Goal: Information Seeking & Learning: Find specific fact

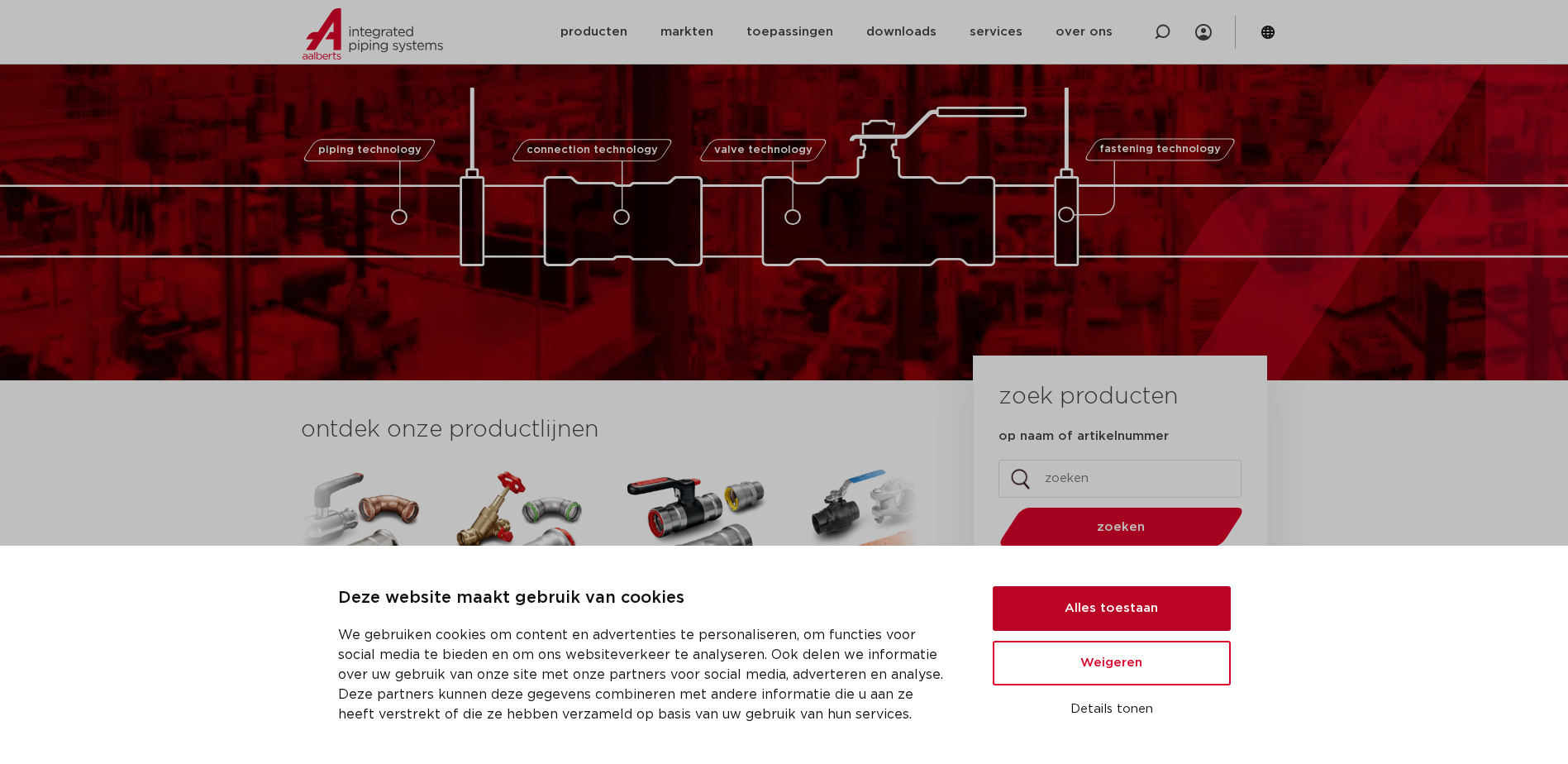
click at [1107, 610] on button "Alles toestaan" at bounding box center [1111, 609] width 238 height 45
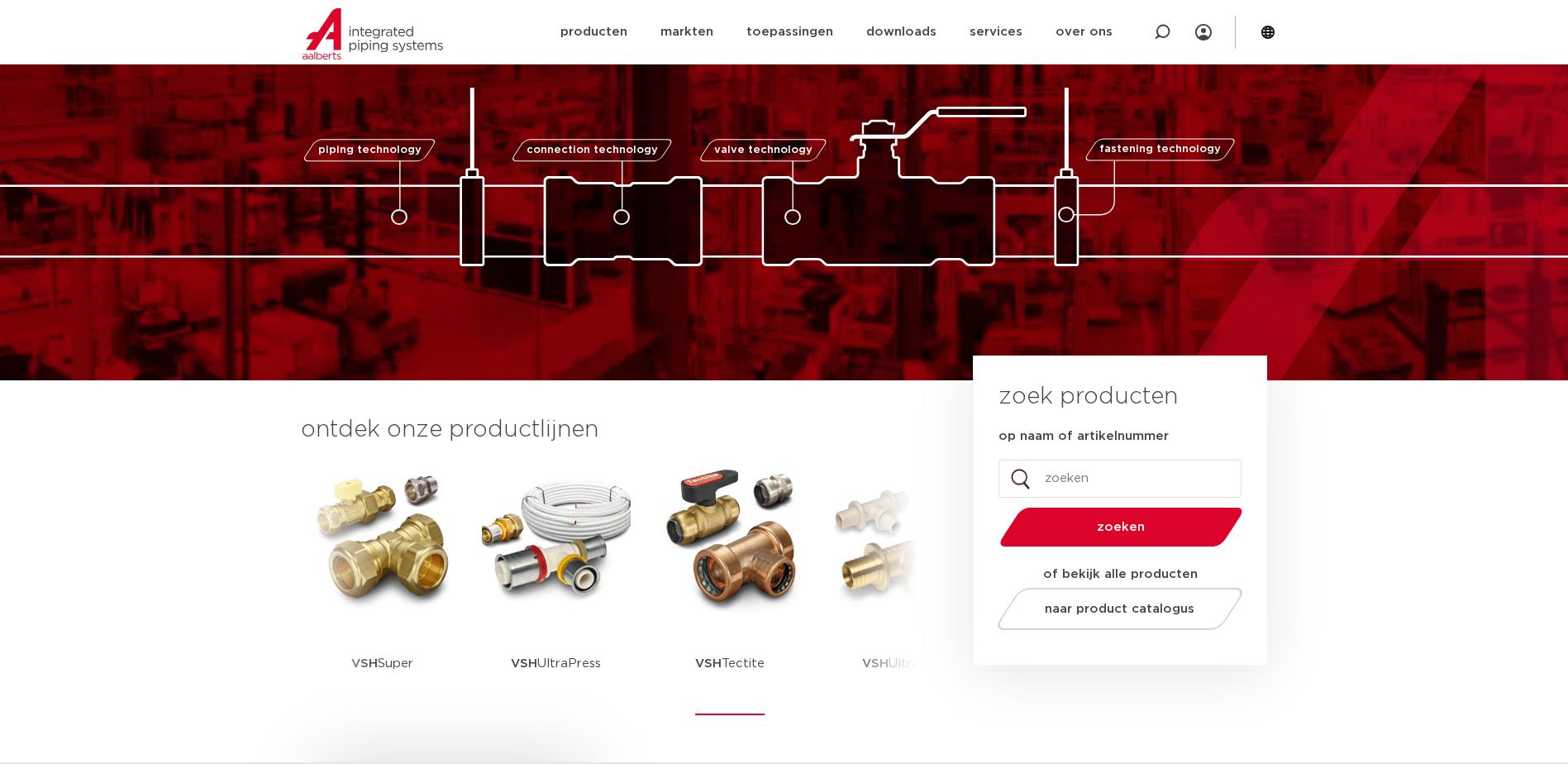
scroll to position [165, 0]
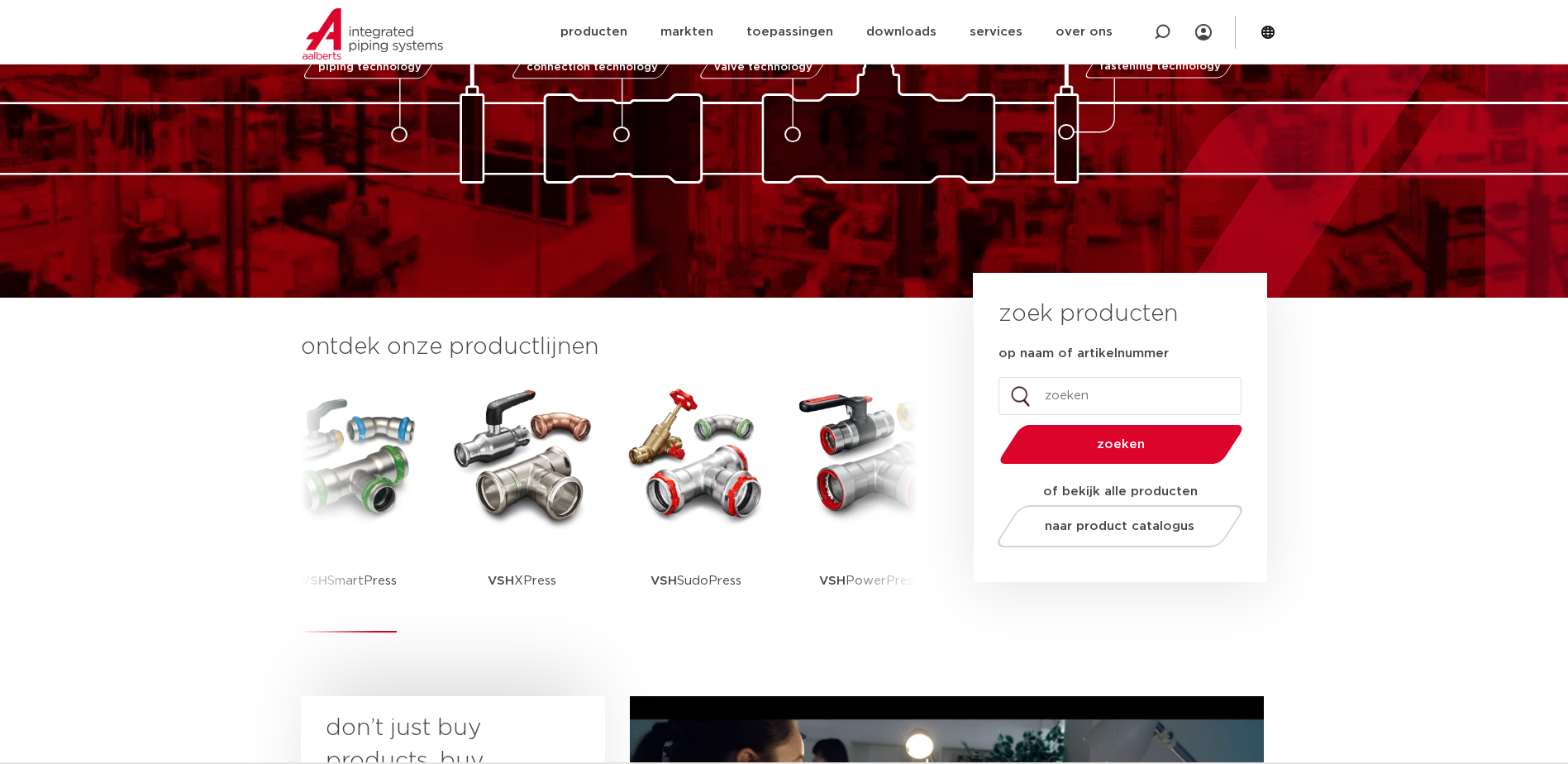
click at [362, 486] on img at bounding box center [349, 454] width 149 height 149
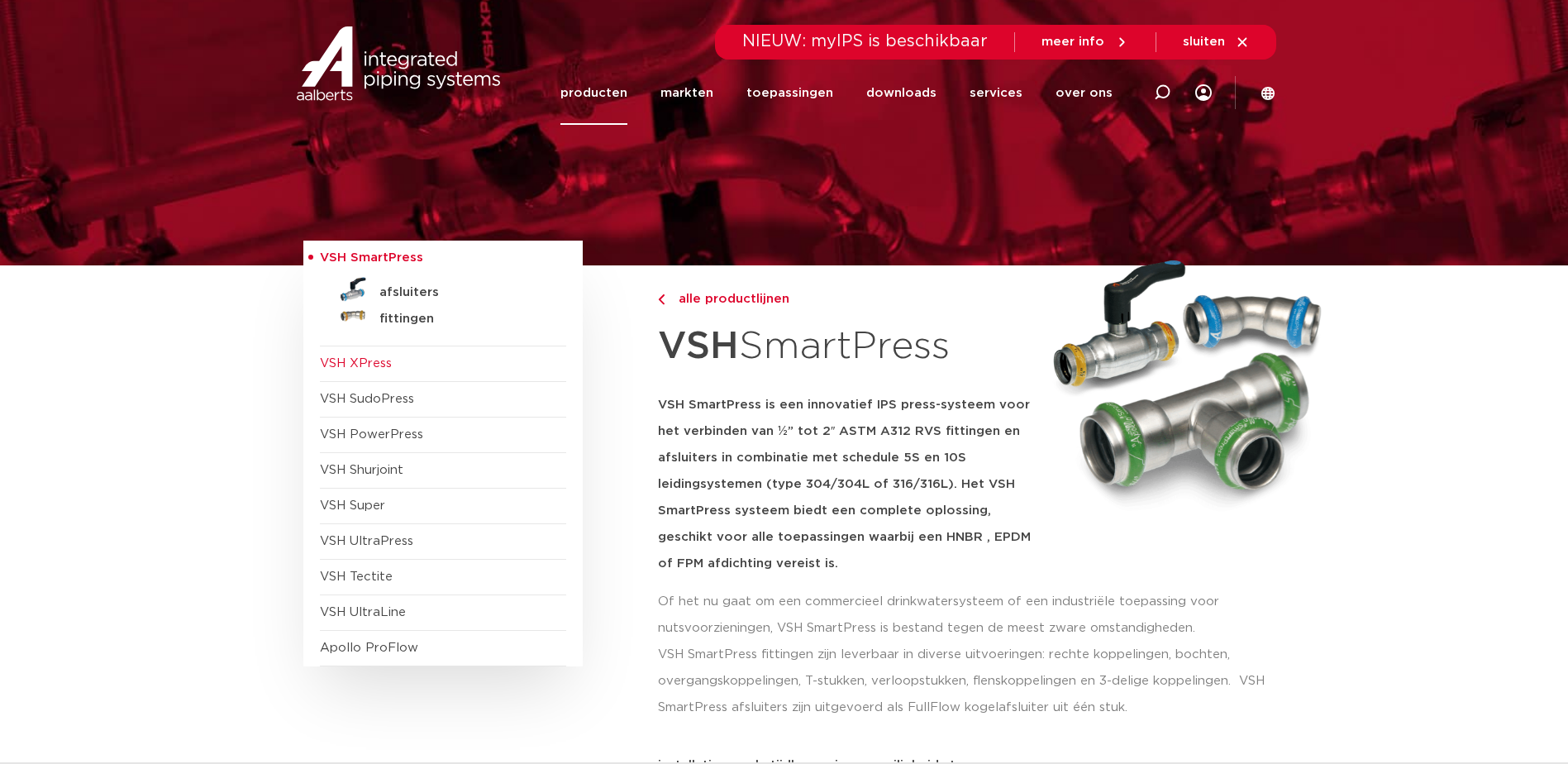
click at [387, 366] on span "VSH XPress" at bounding box center [355, 363] width 72 height 13
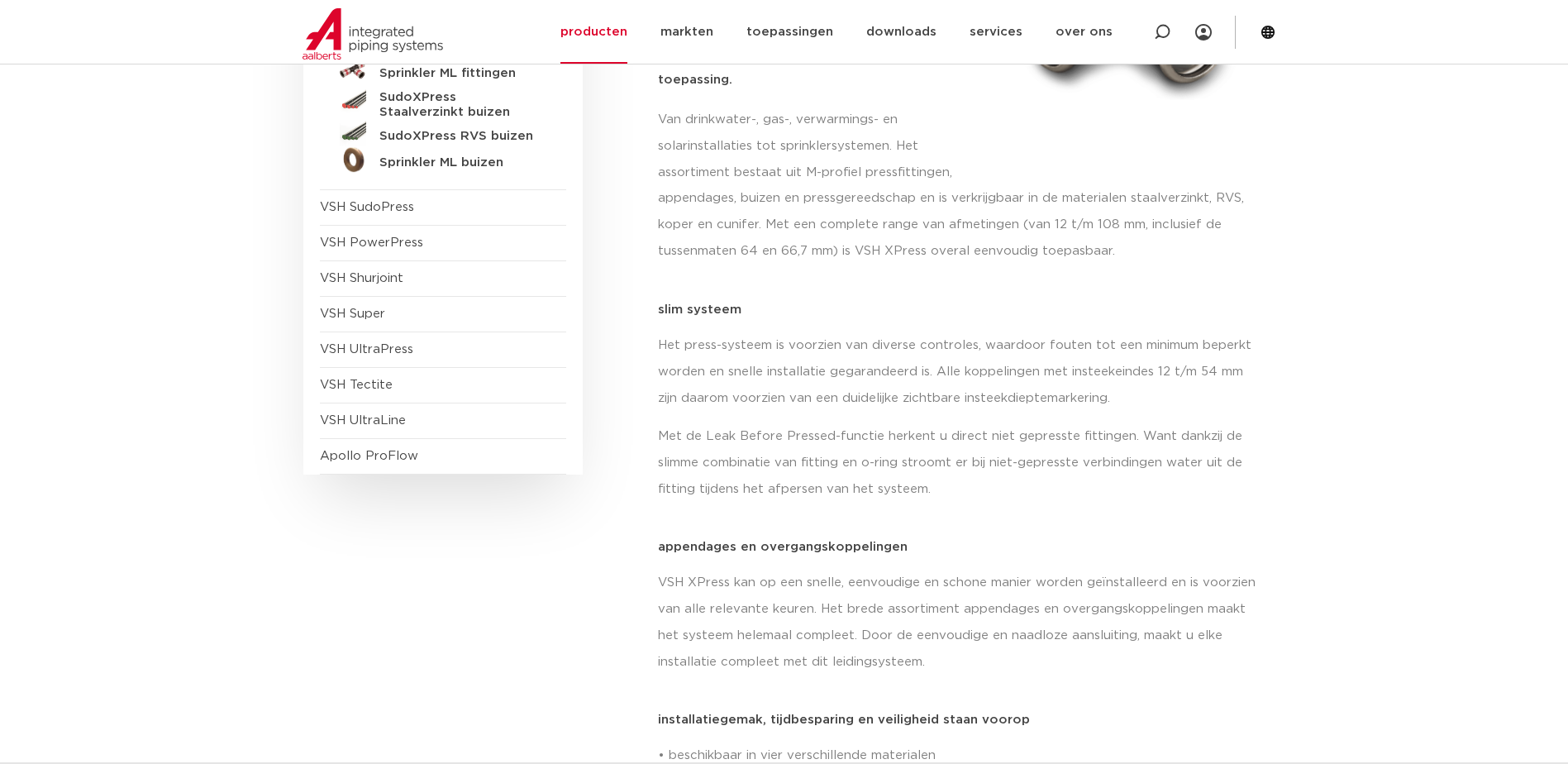
scroll to position [165, 0]
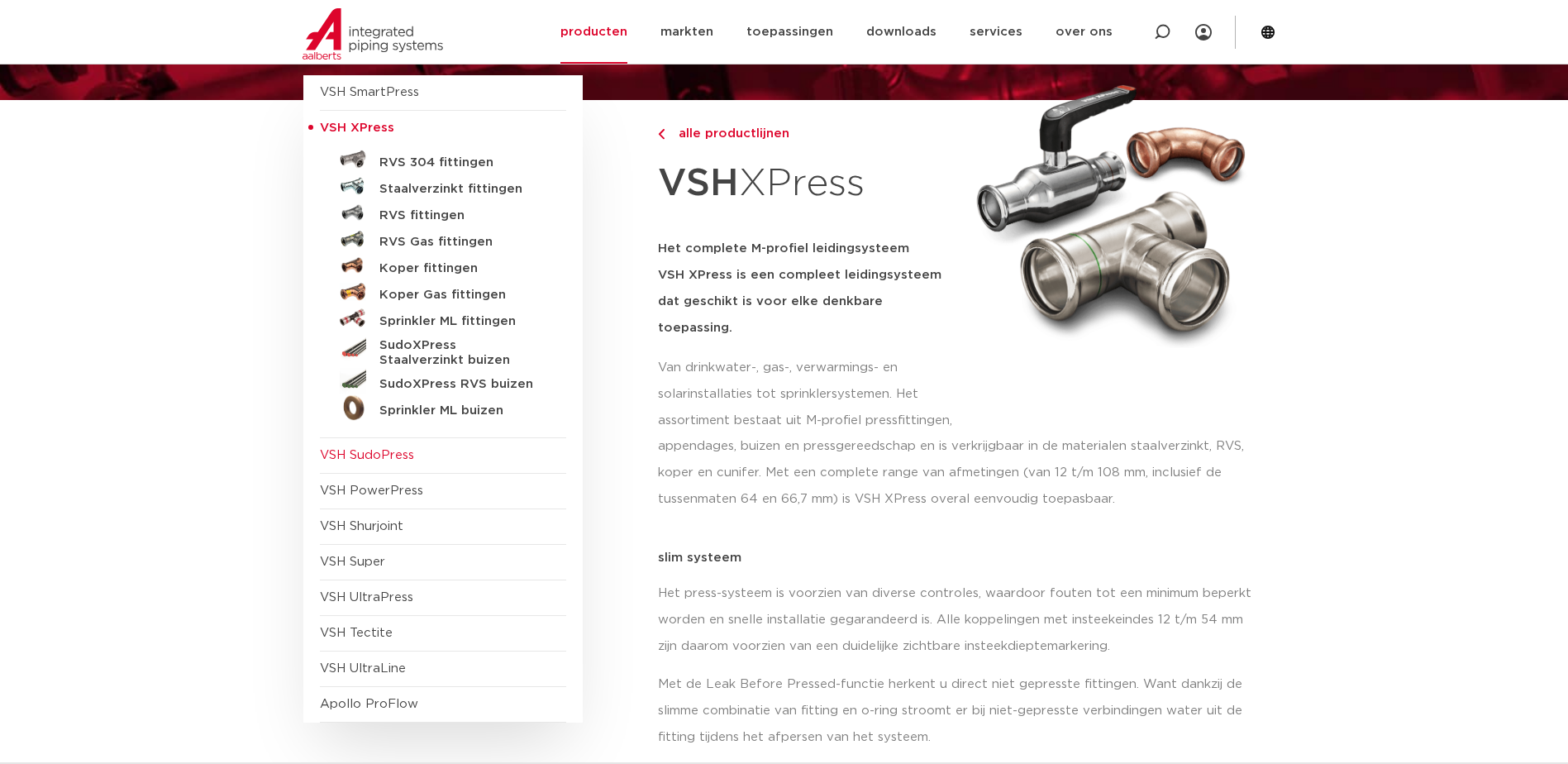
click at [381, 448] on span "VSH SudoPress" at bounding box center [366, 454] width 94 height 13
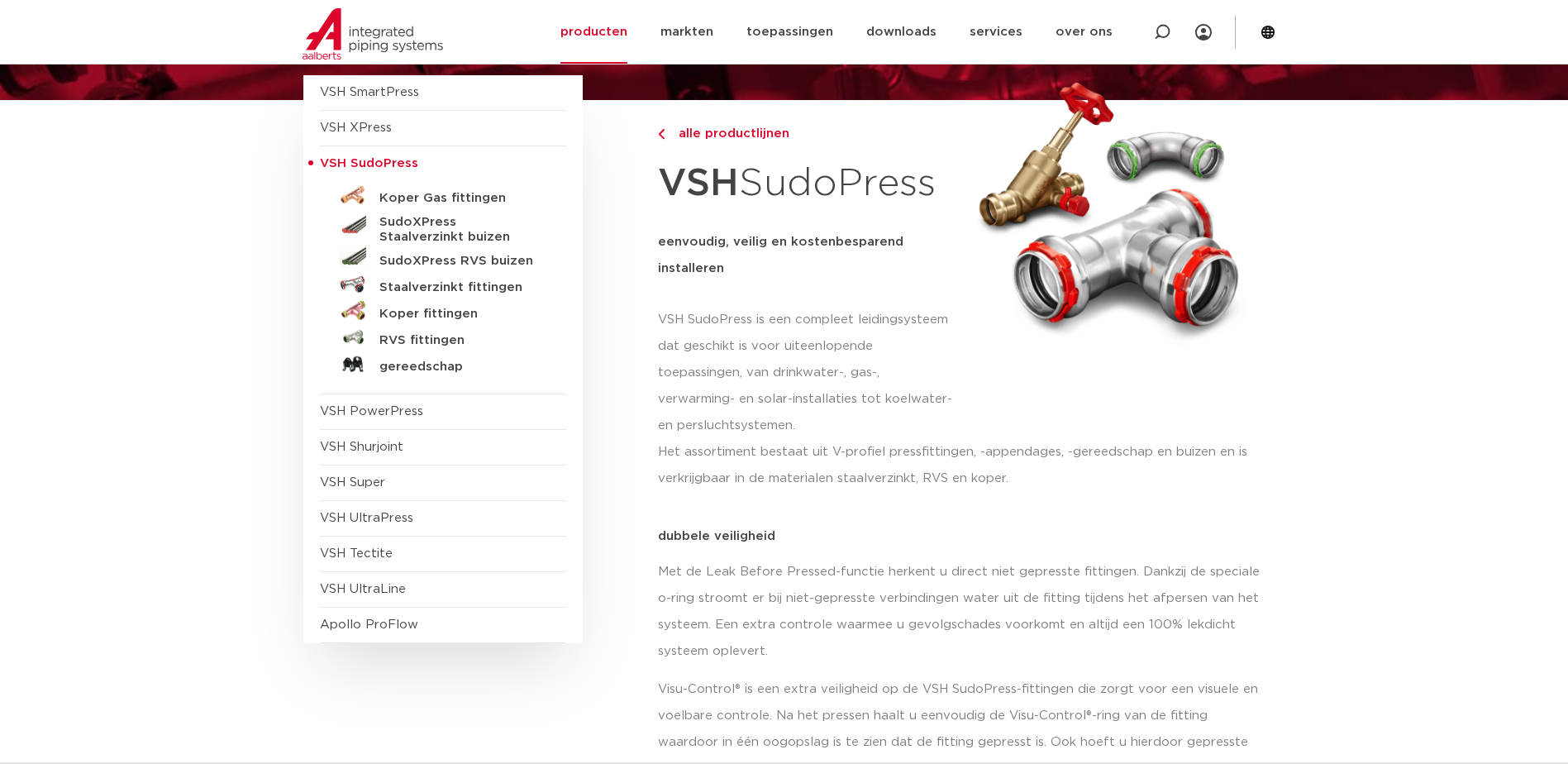
scroll to position [83, 0]
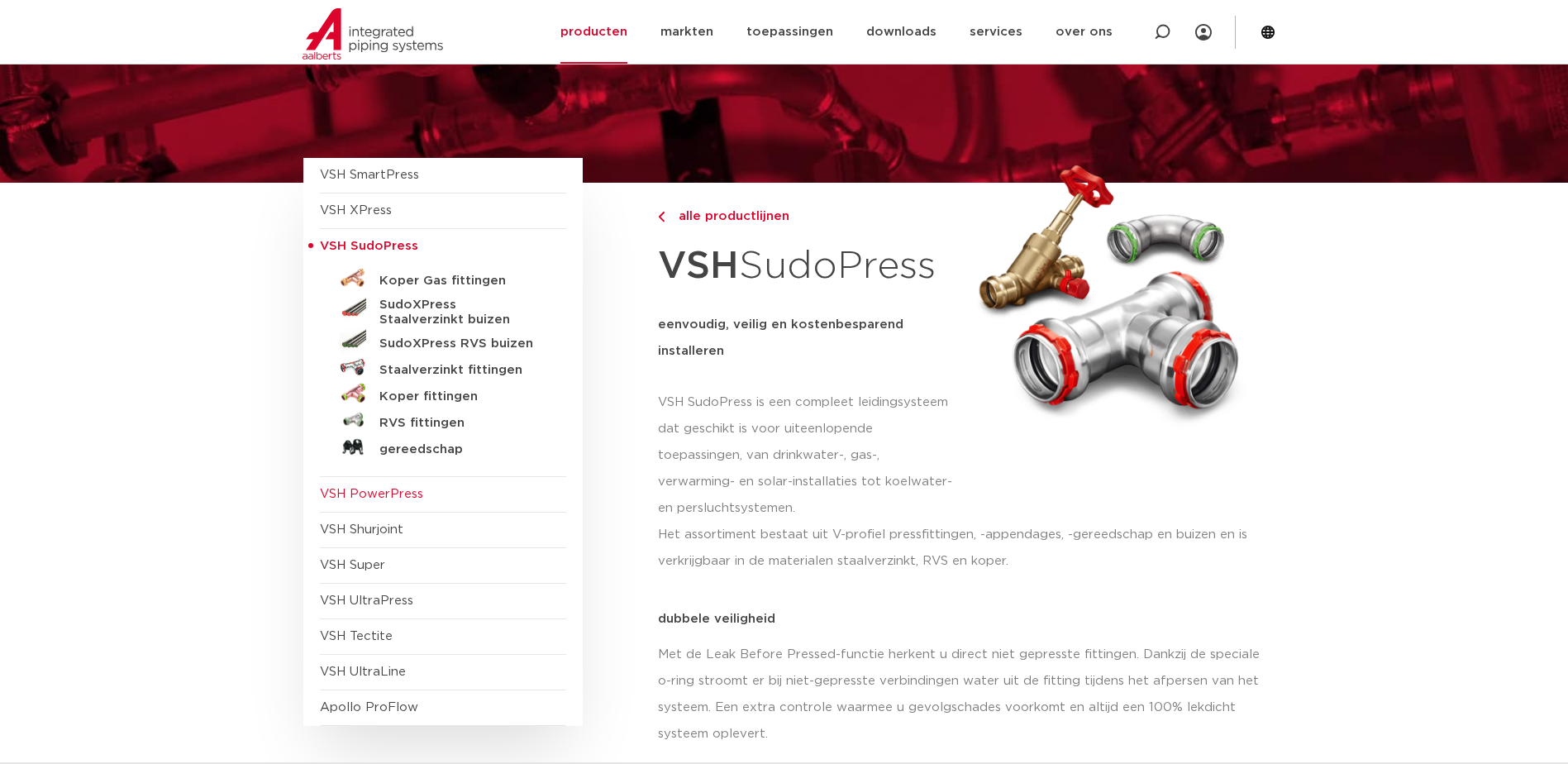
click at [433, 491] on span "VSH PowerPress" at bounding box center [443, 494] width 247 height 36
click at [377, 487] on span "VSH PowerPress" at bounding box center [371, 493] width 103 height 13
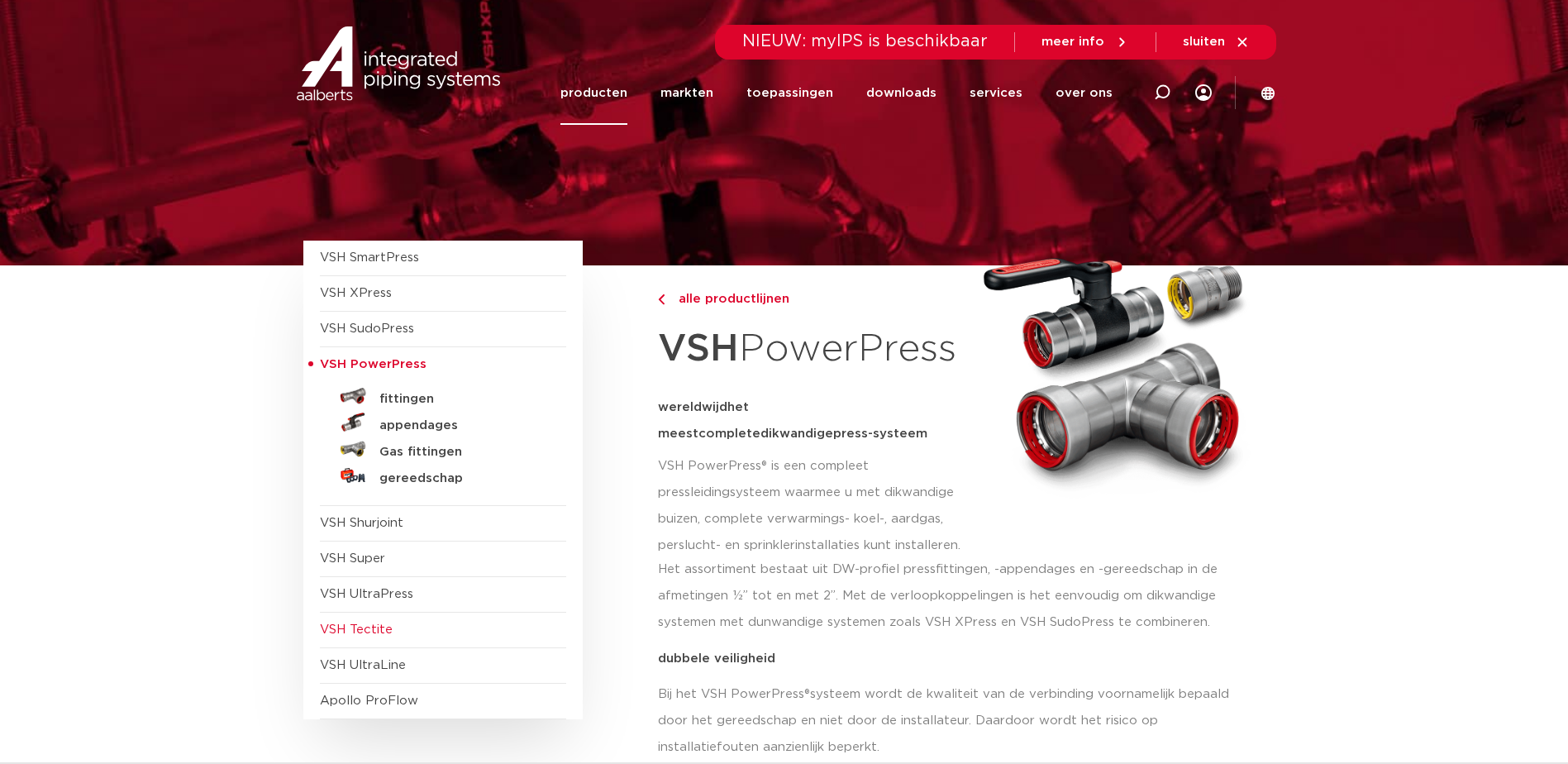
scroll to position [83, 0]
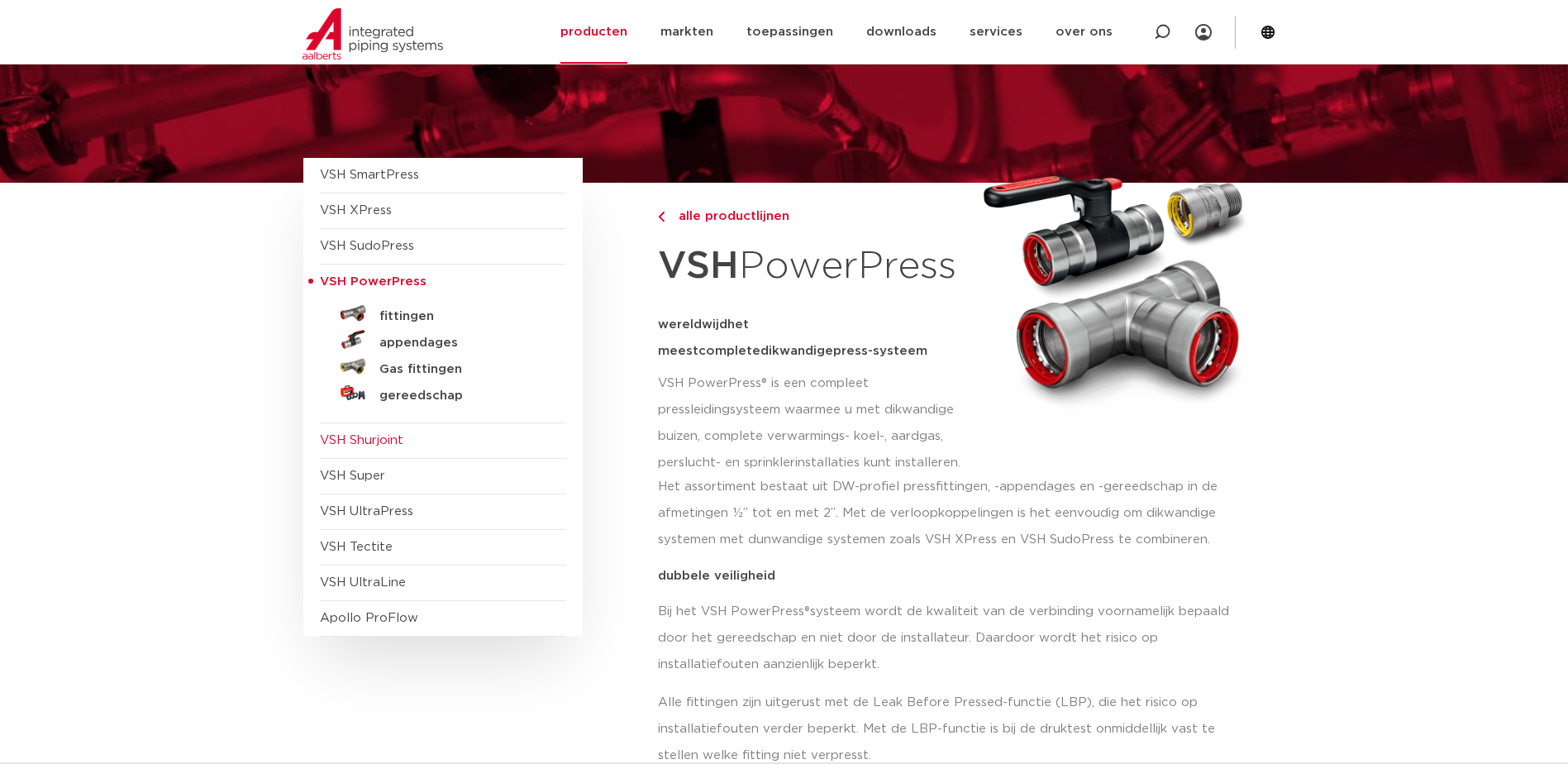
click at [385, 441] on span "VSH Shurjoint" at bounding box center [361, 440] width 83 height 13
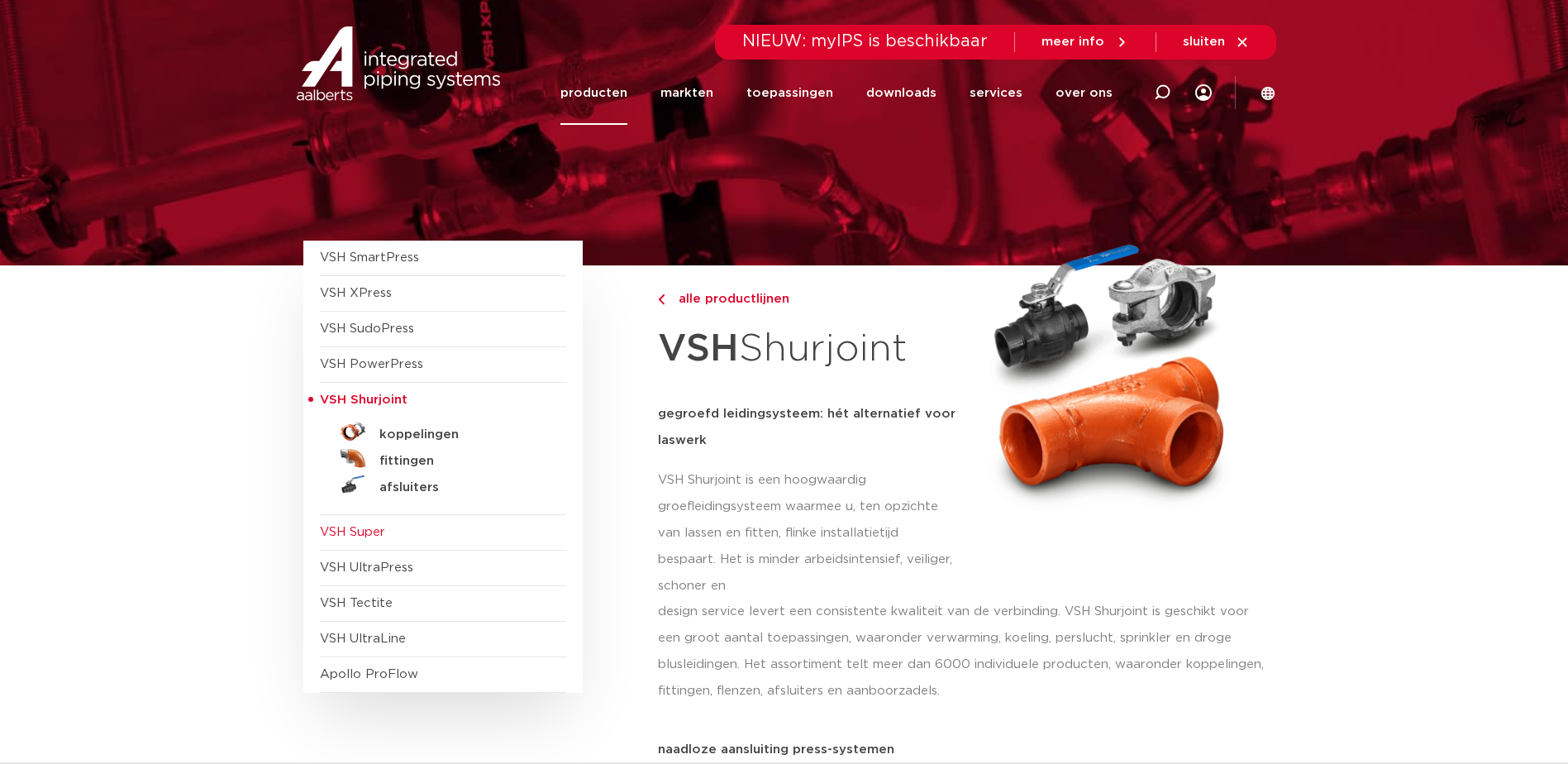
click at [379, 535] on span "VSH Super" at bounding box center [351, 531] width 65 height 13
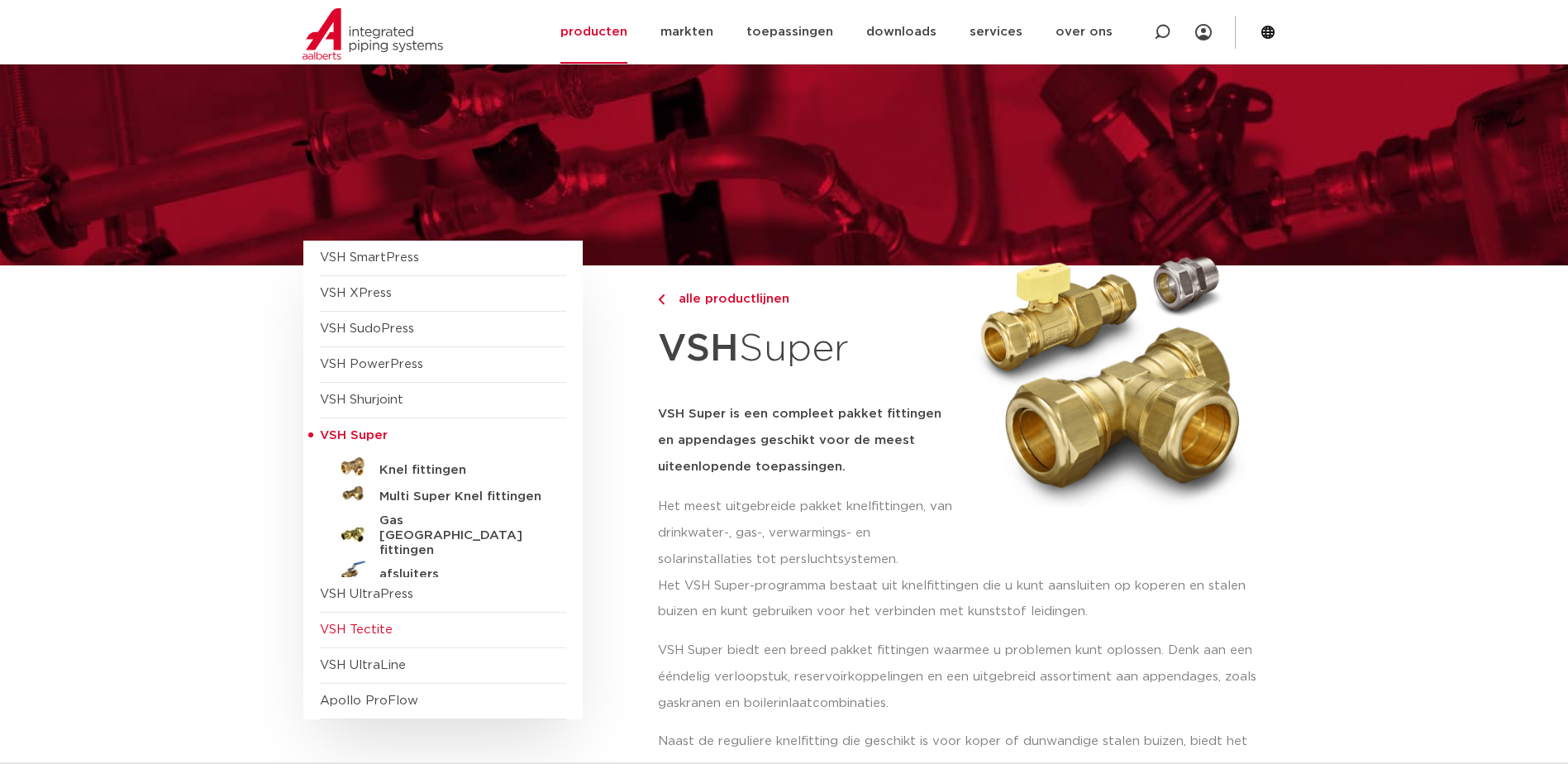
scroll to position [165, 0]
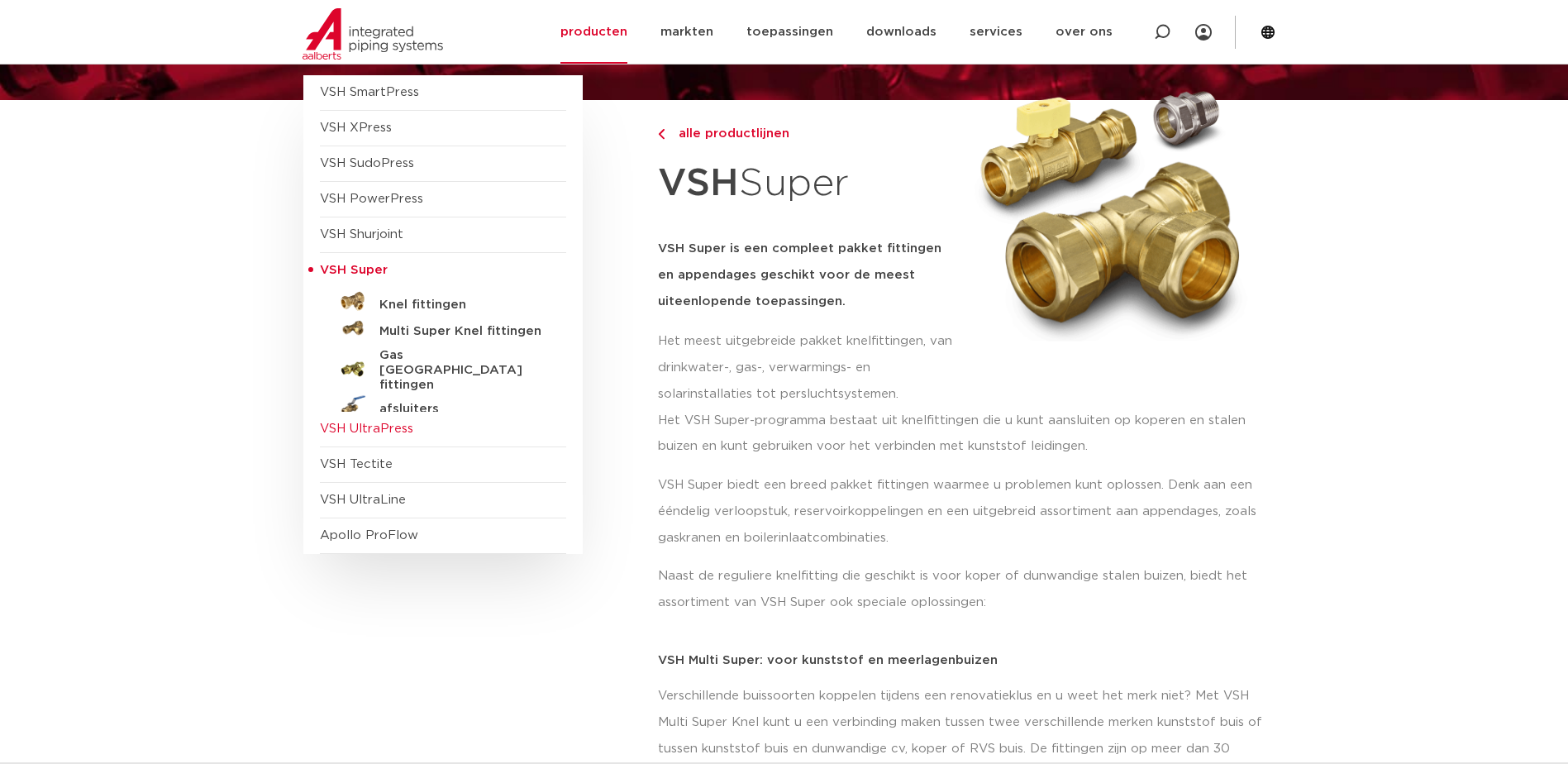
click at [397, 425] on span "VSH UltraPress" at bounding box center [366, 428] width 93 height 13
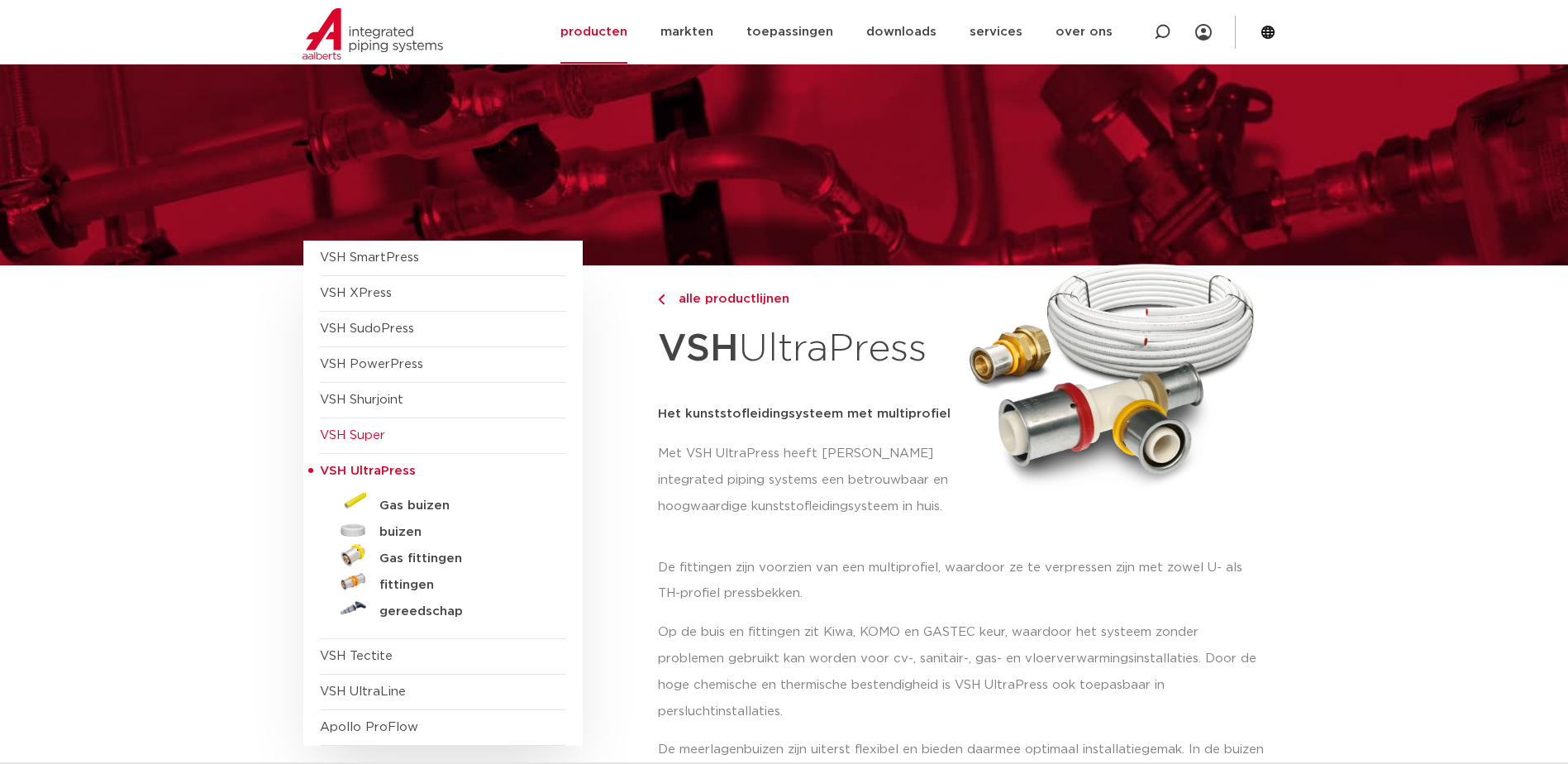
scroll to position [83, 0]
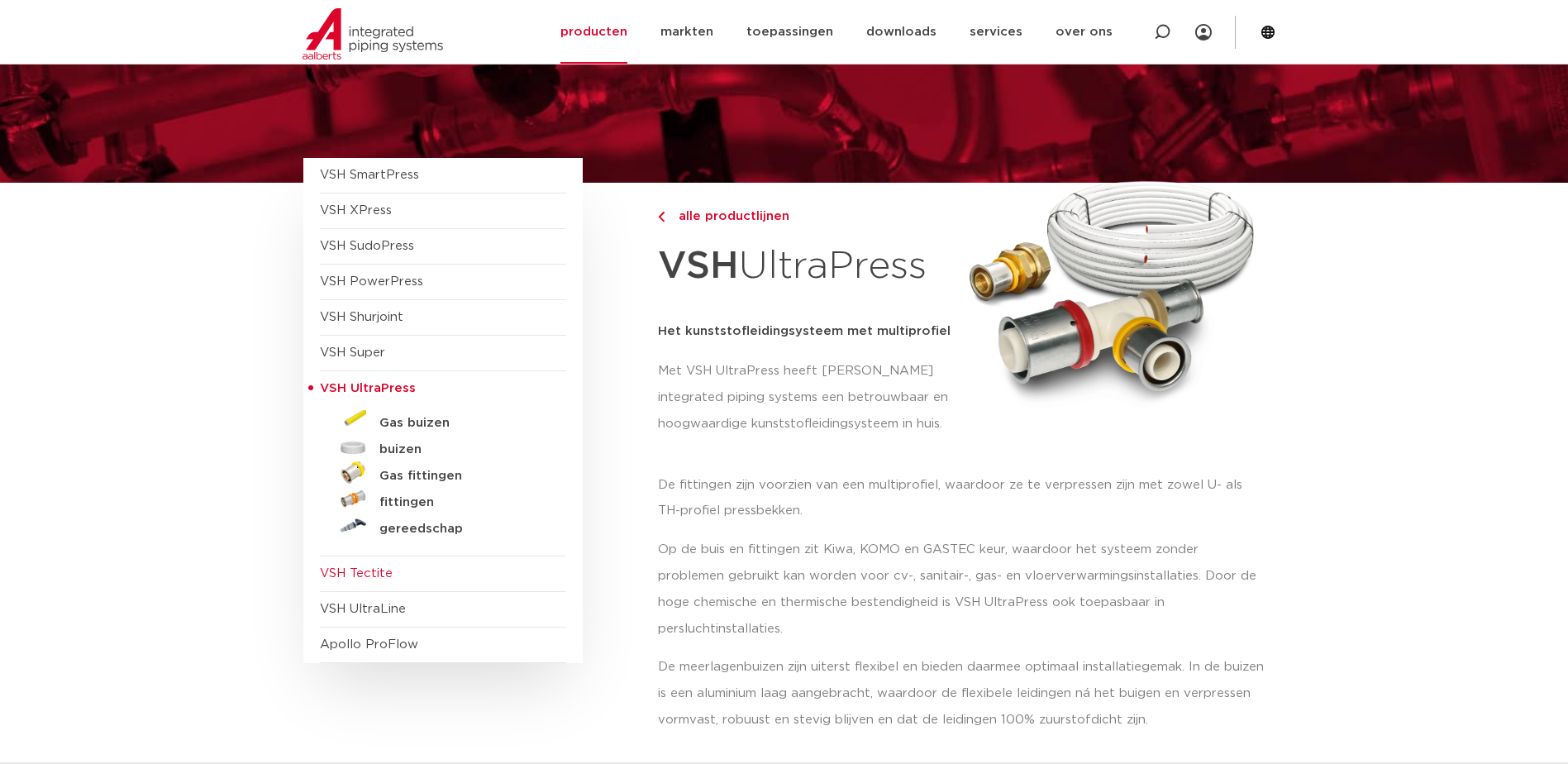
click at [370, 573] on span "VSH Tectite" at bounding box center [355, 573] width 73 height 13
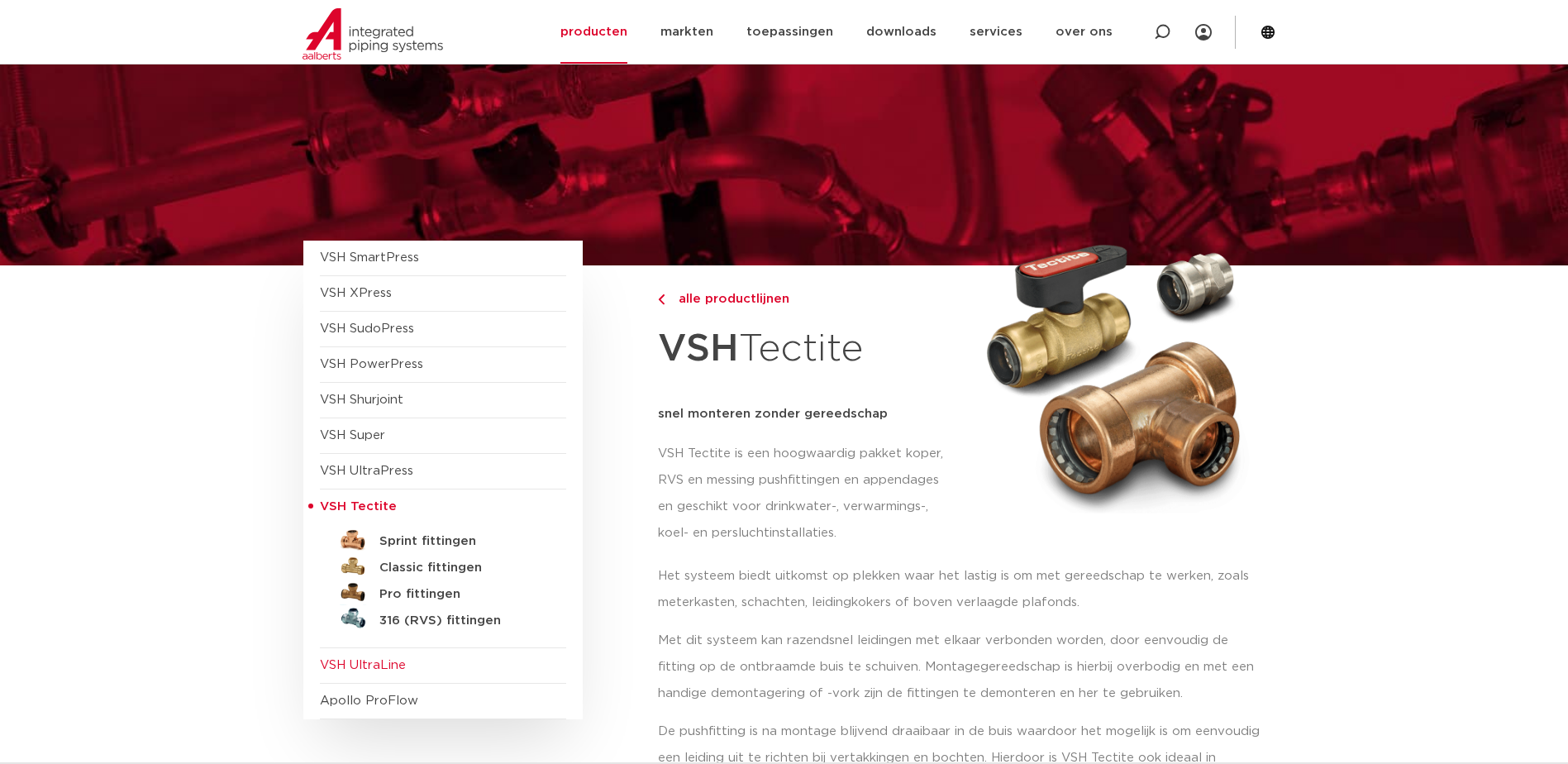
scroll to position [83, 0]
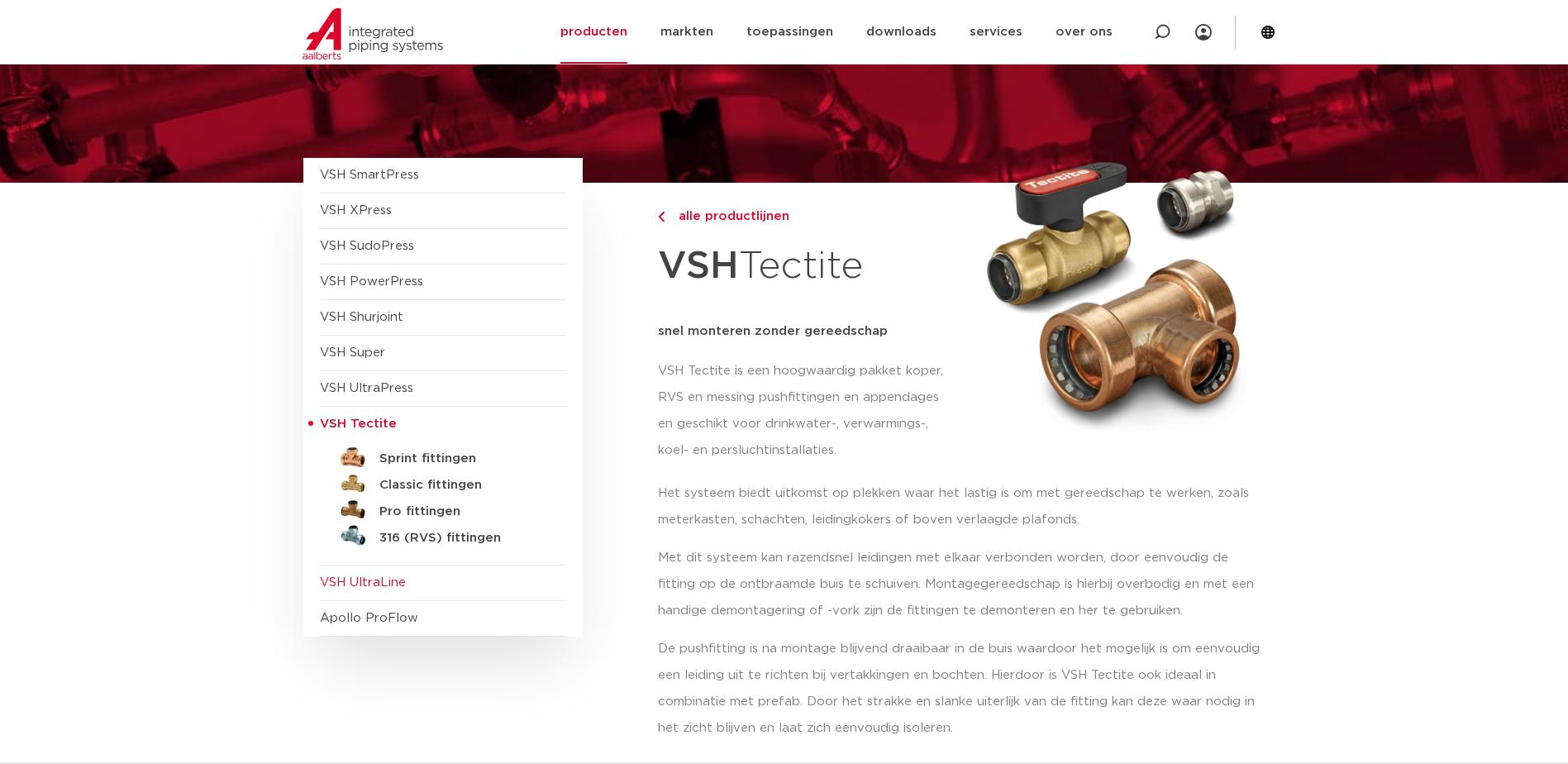
click at [367, 580] on span "VSH UltraLine" at bounding box center [362, 581] width 86 height 13
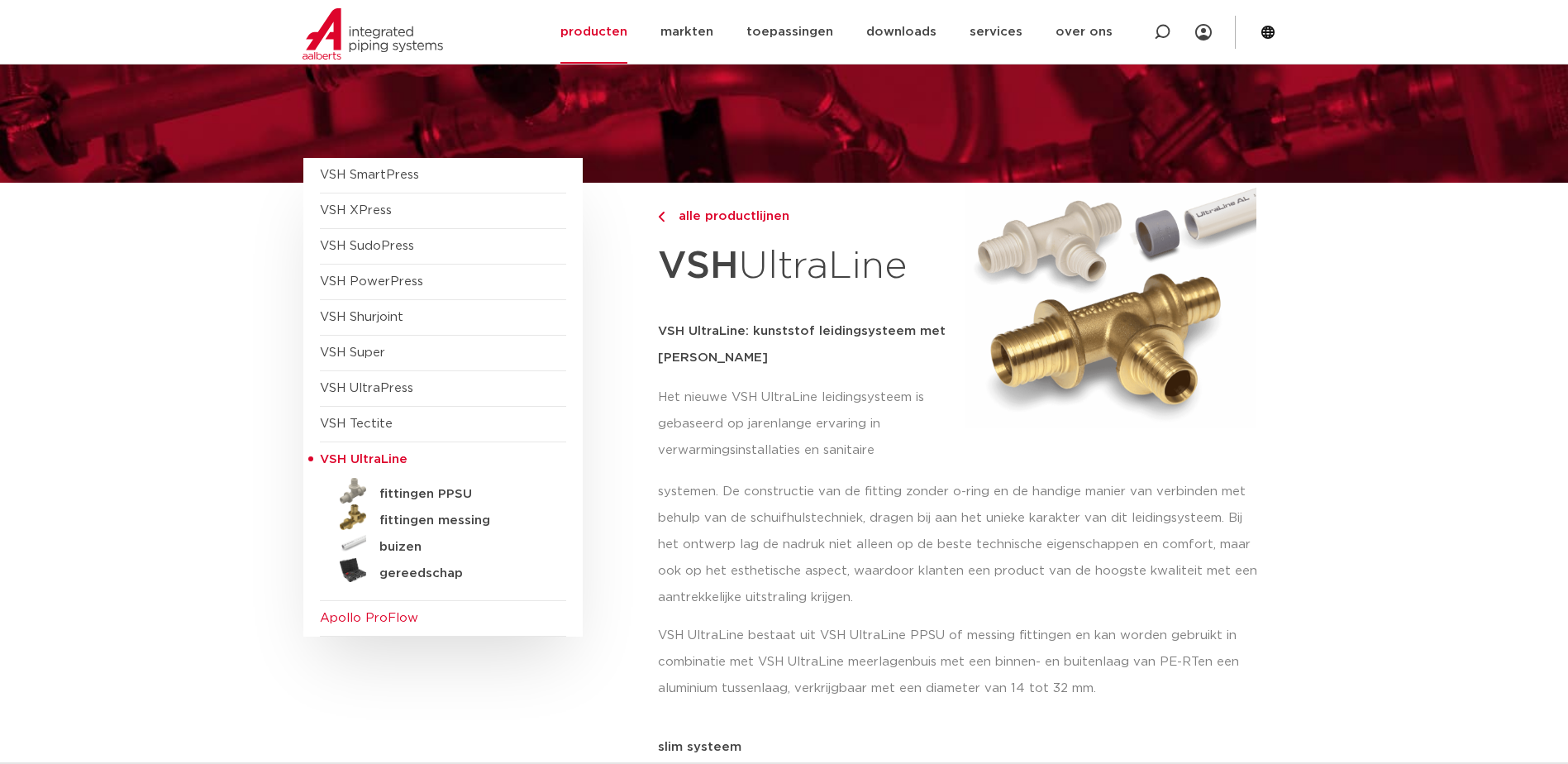
scroll to position [165, 0]
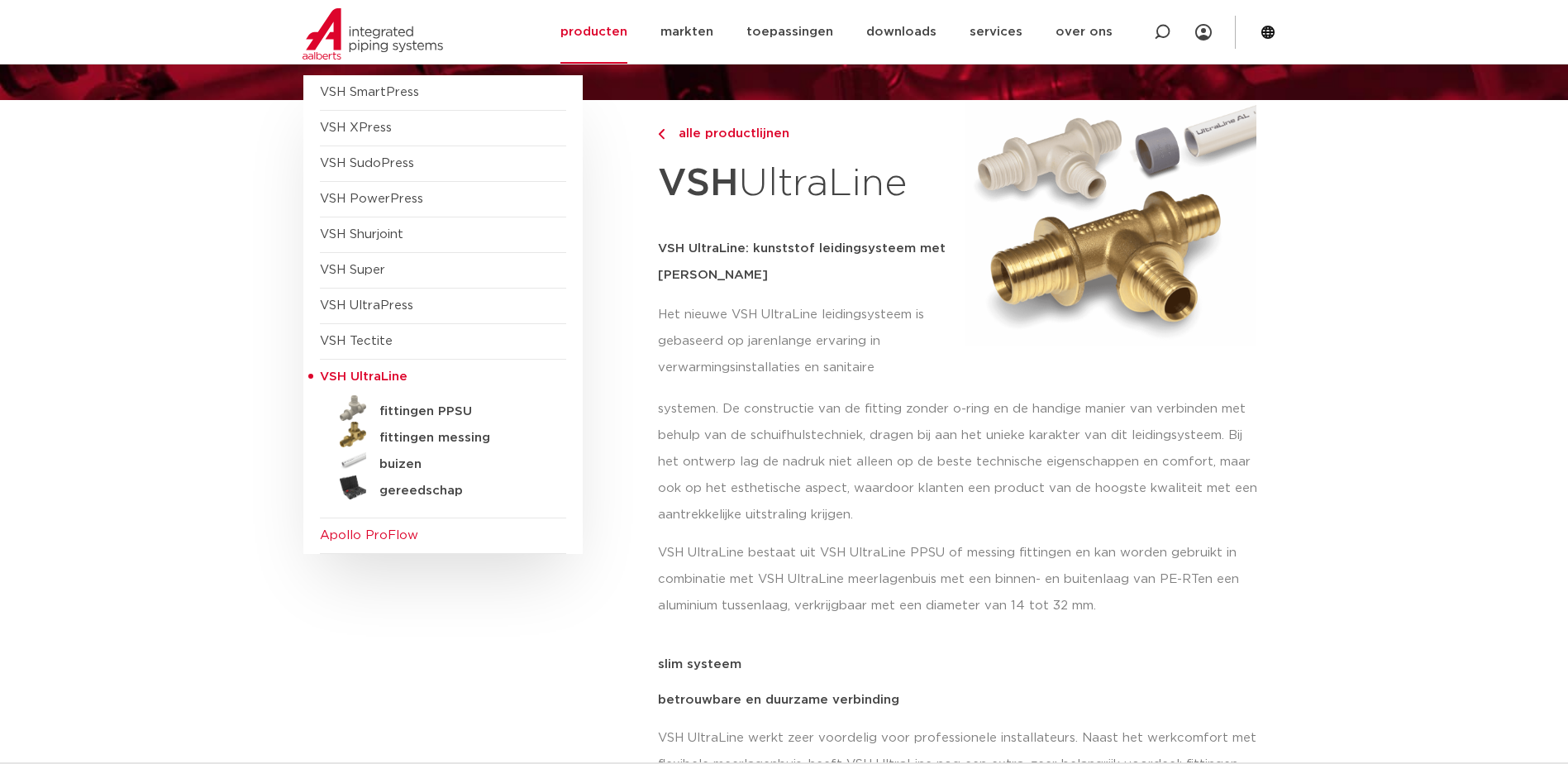
click at [375, 535] on span "Apollo ProFlow" at bounding box center [368, 535] width 98 height 13
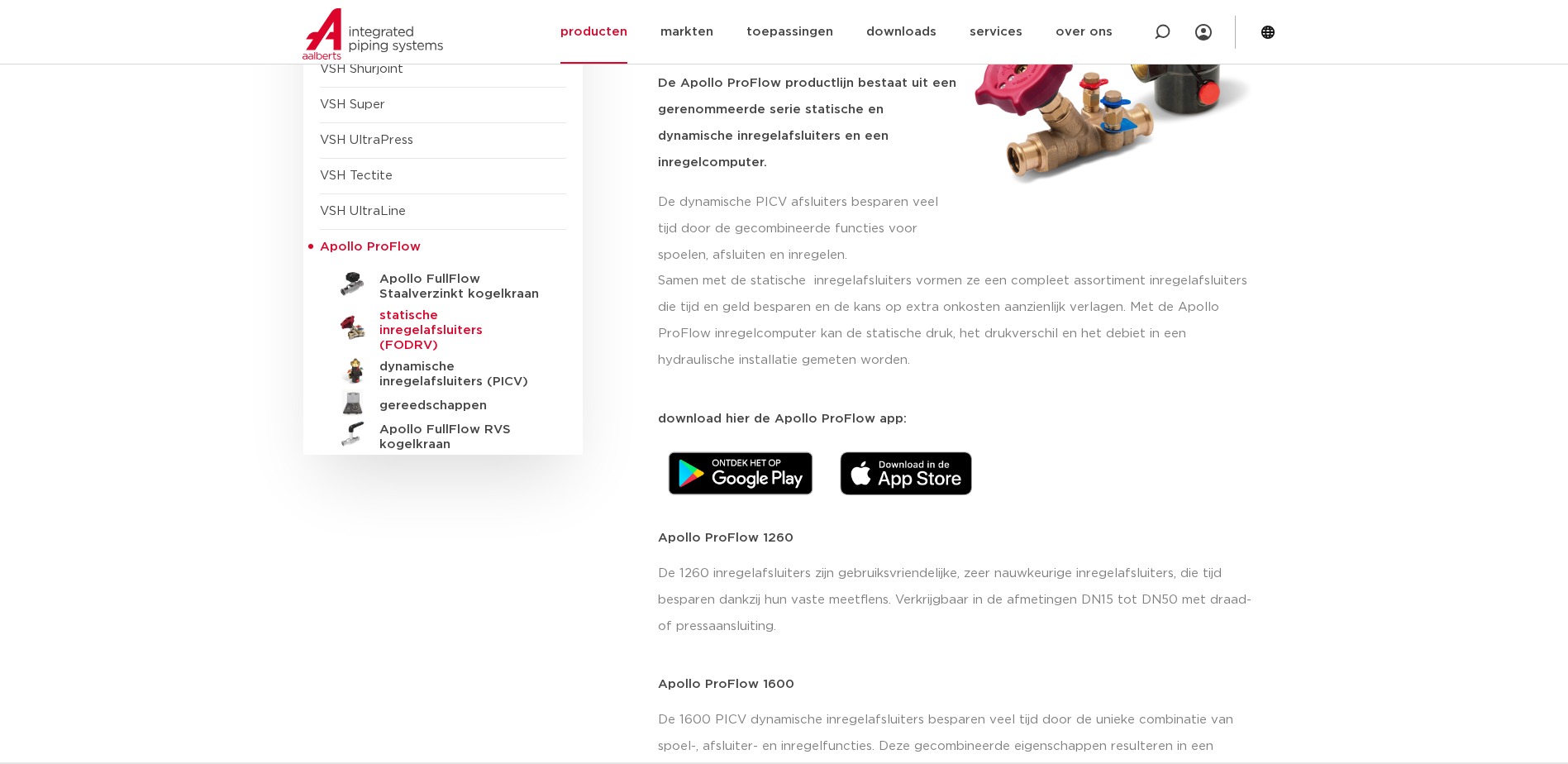
scroll to position [83, 0]
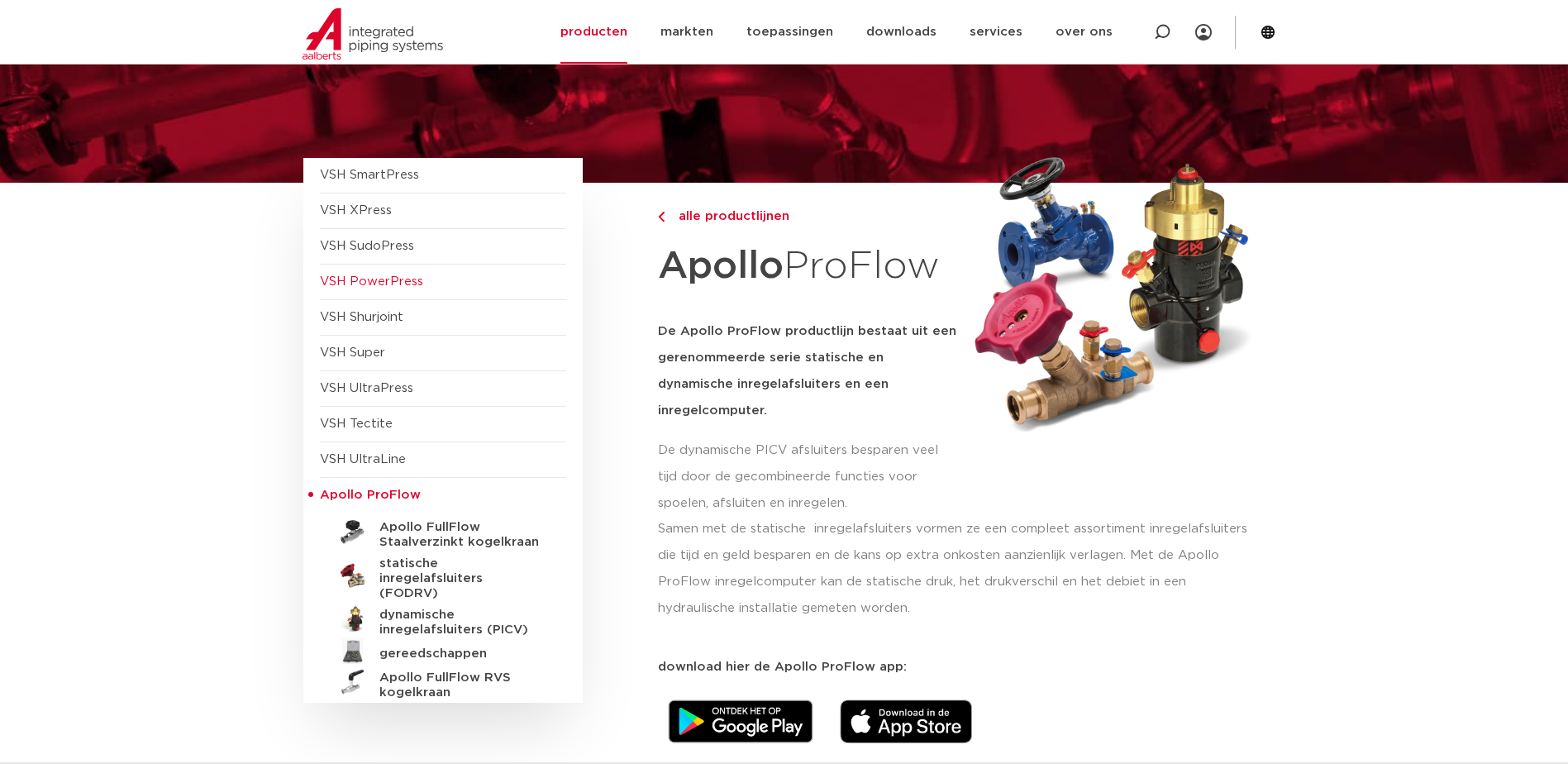
click at [397, 282] on span "VSH PowerPress" at bounding box center [371, 281] width 103 height 13
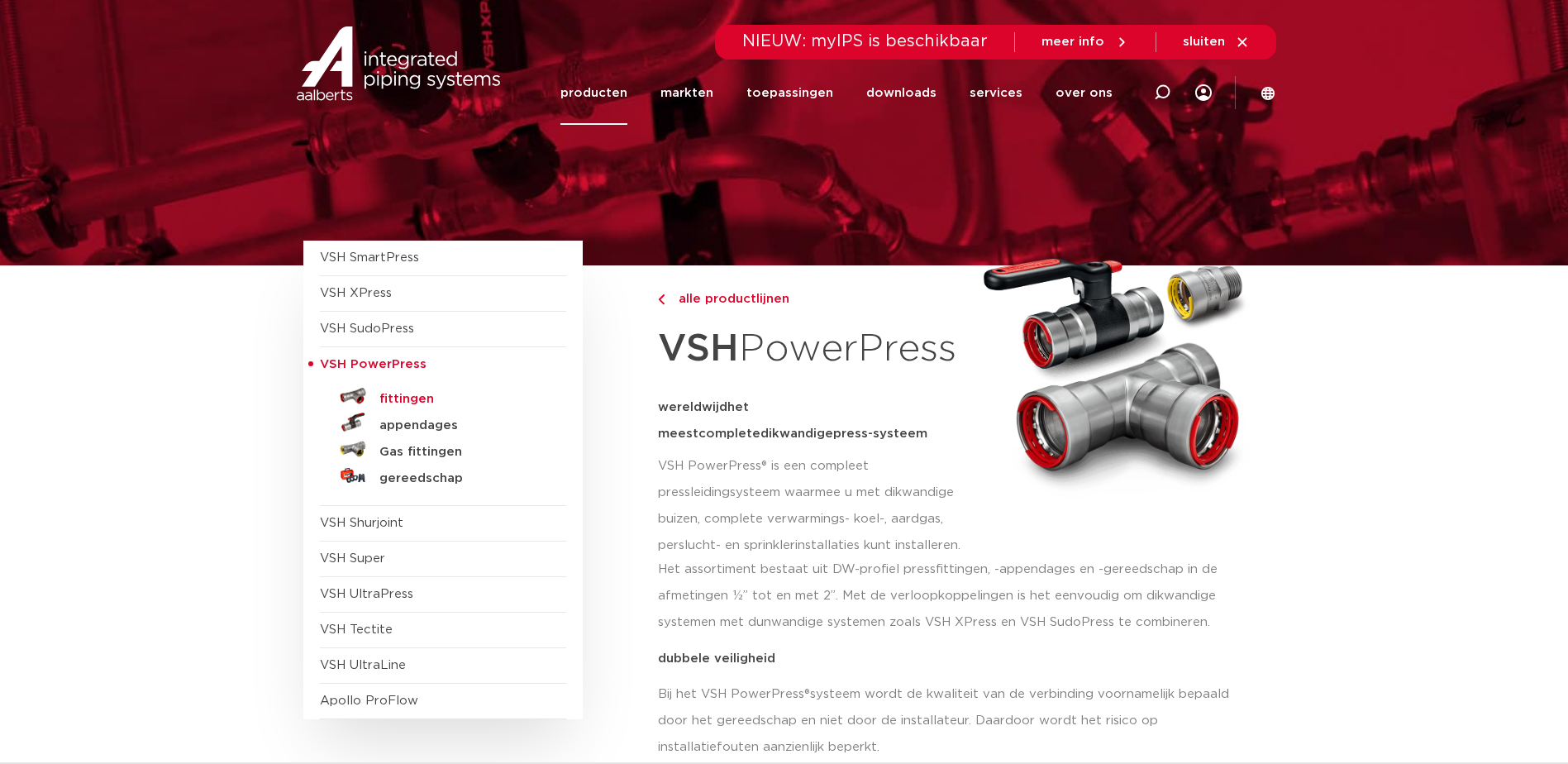
click at [417, 394] on h5 "fittingen" at bounding box center [461, 398] width 164 height 15
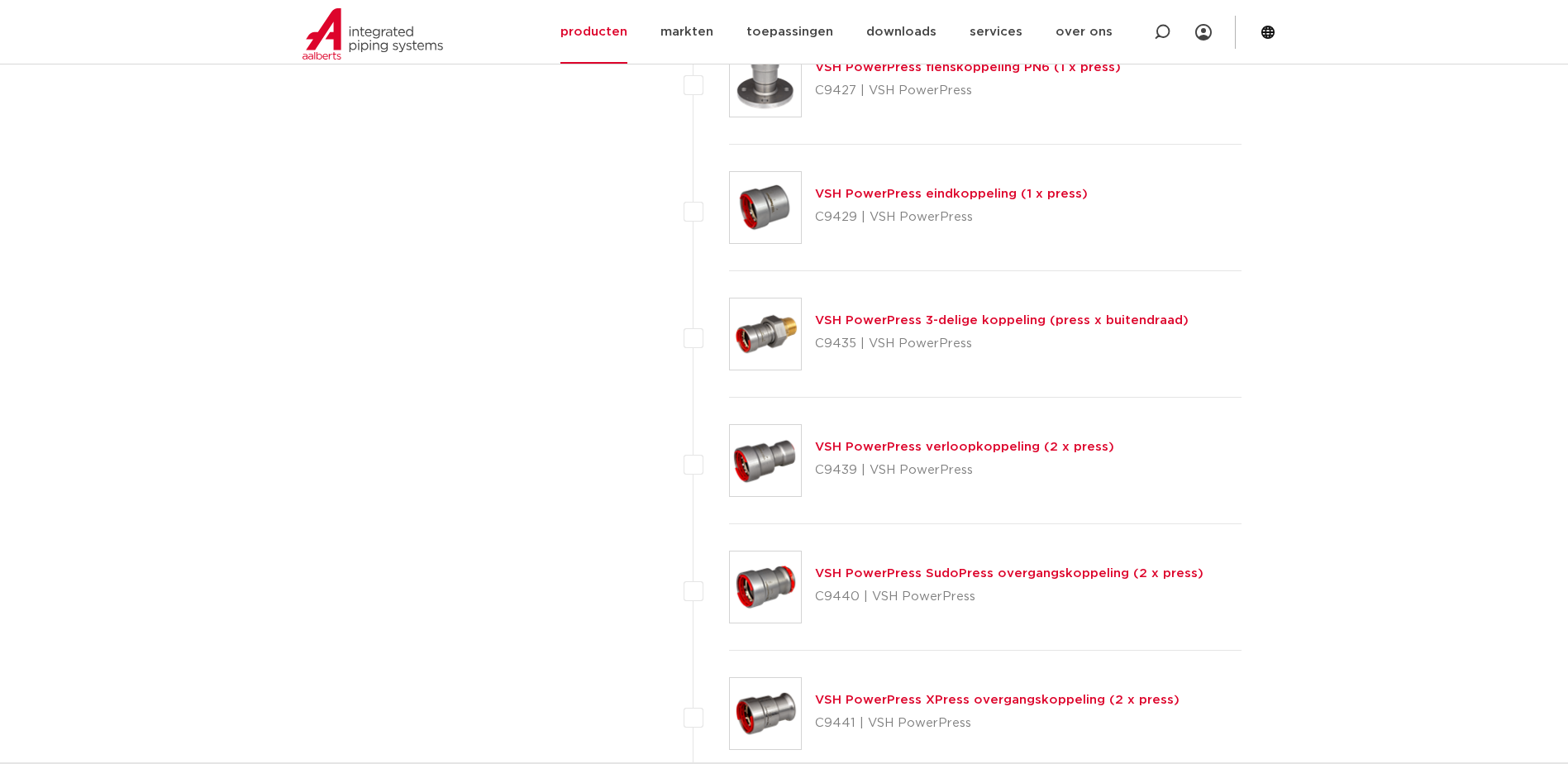
scroll to position [2231, 0]
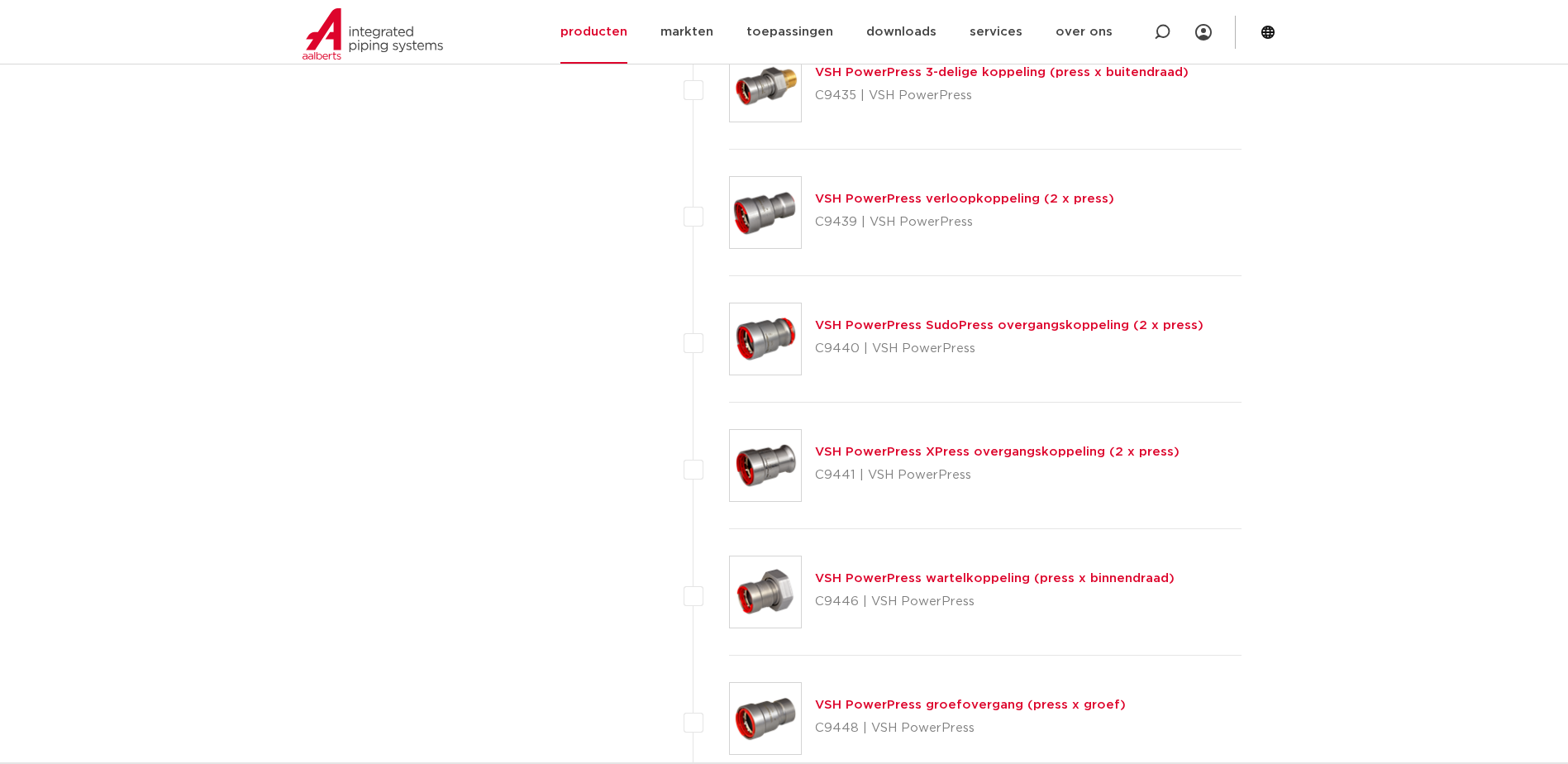
click at [1008, 446] on link "VSH PowerPress XPress overgangskoppeling (2 x press)" at bounding box center [996, 451] width 364 height 13
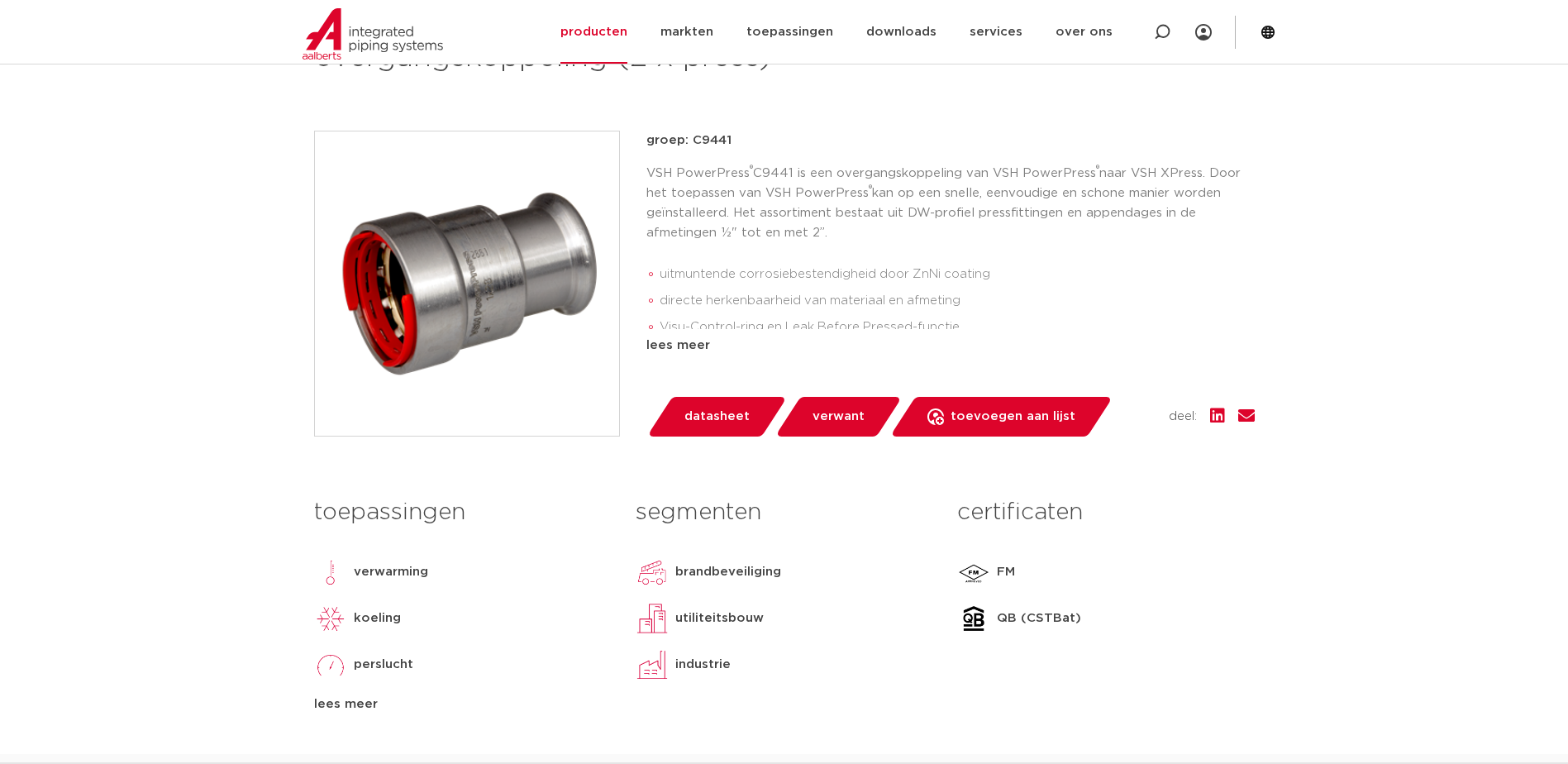
scroll to position [744, 0]
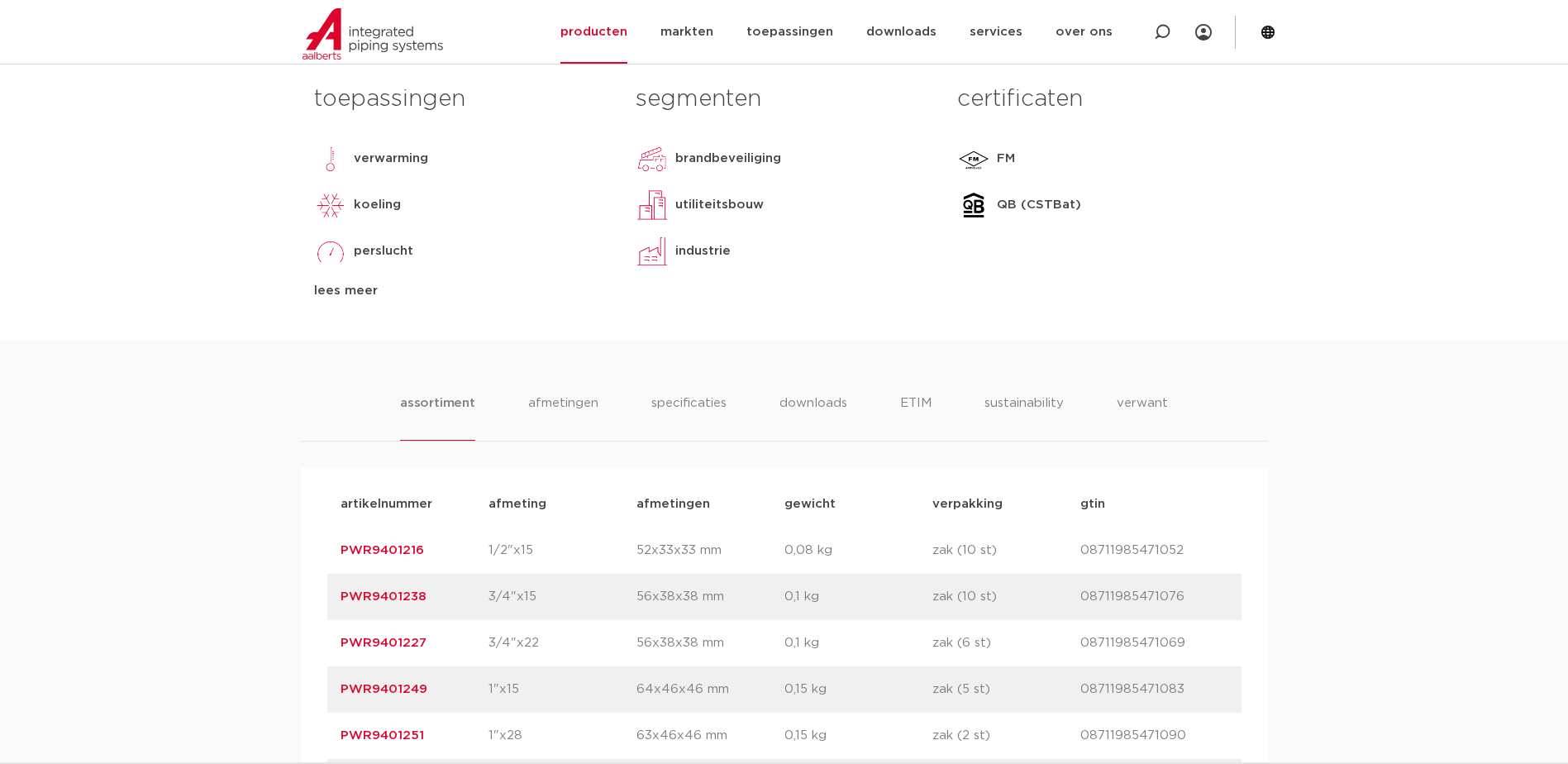
drag, startPoint x: 336, startPoint y: 636, endPoint x: 424, endPoint y: 643, distance: 88.3
click at [424, 643] on div "artikelnummer PWR9401227 afmeting 3/4"x22 [GEOGRAPHIC_DATA] 56x38x38 mm gewicht…" at bounding box center [784, 643] width 914 height 47
drag, startPoint x: 424, startPoint y: 643, endPoint x: 417, endPoint y: 648, distance: 8.6
copy link "PWR9401227"
